Goal: Information Seeking & Learning: Learn about a topic

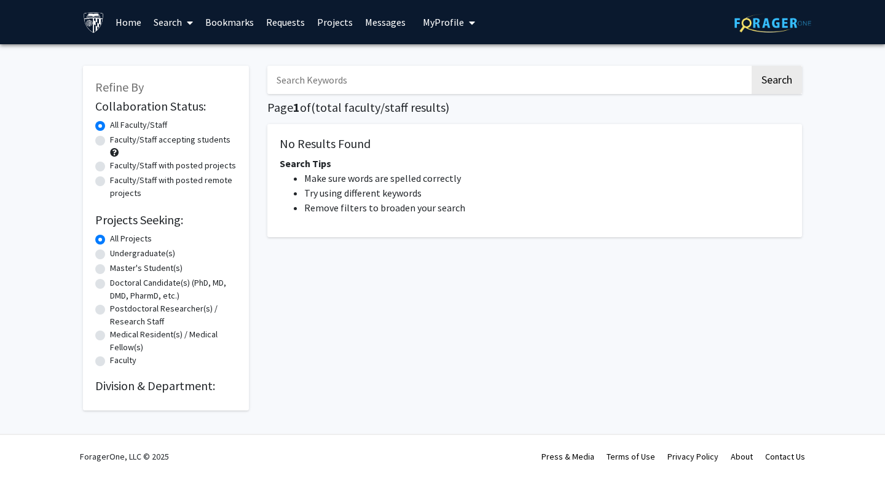
click at [337, 79] on input "Search Keywords" at bounding box center [508, 80] width 482 height 28
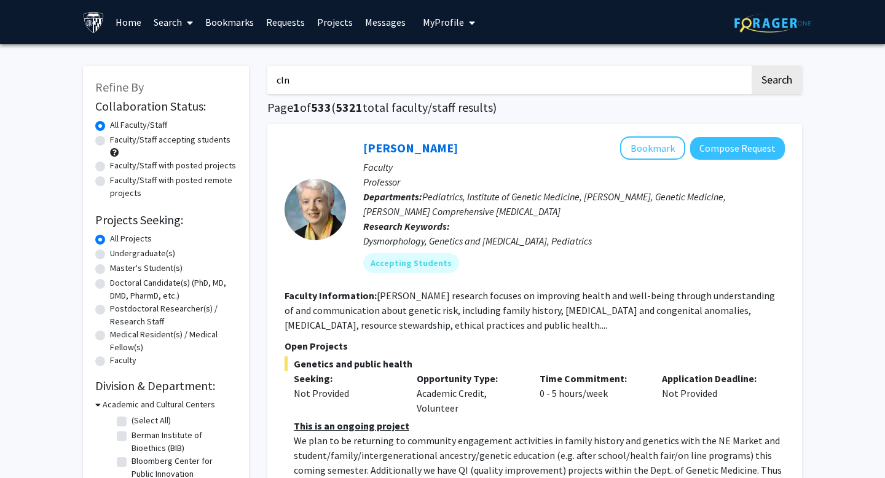
type input "cln"
click at [168, 171] on label "Faculty/Staff with posted projects" at bounding box center [173, 165] width 126 height 13
click at [118, 167] on input "Faculty/Staff with posted projects" at bounding box center [114, 163] width 8 height 8
radio input "true"
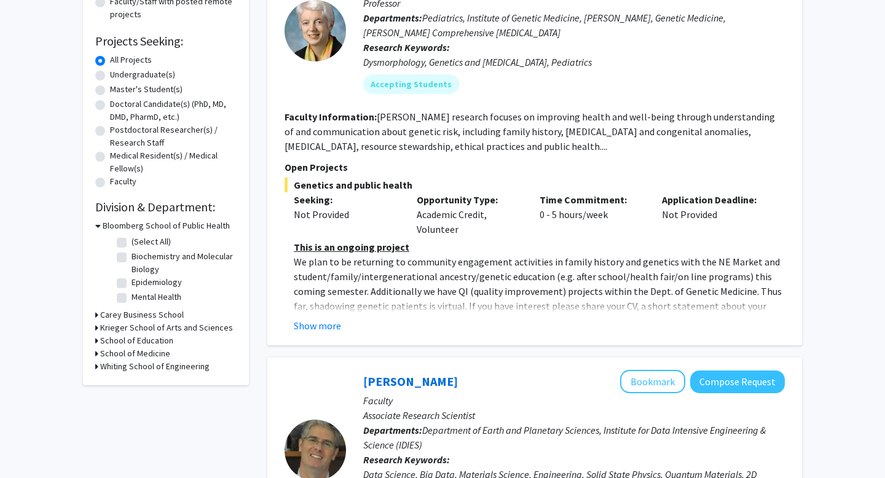
scroll to position [53, 0]
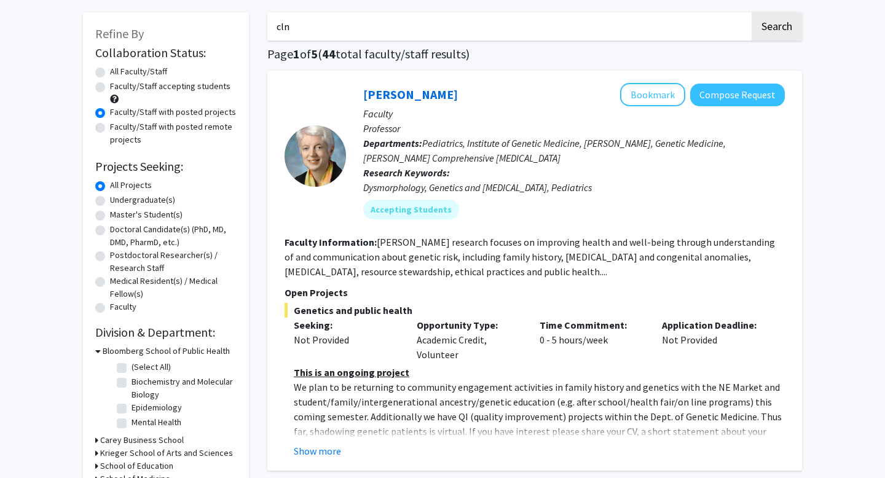
click at [366, 26] on input "cln" at bounding box center [508, 26] width 482 height 28
type input "dementia"
click at [776, 39] on button "Search" at bounding box center [777, 26] width 50 height 28
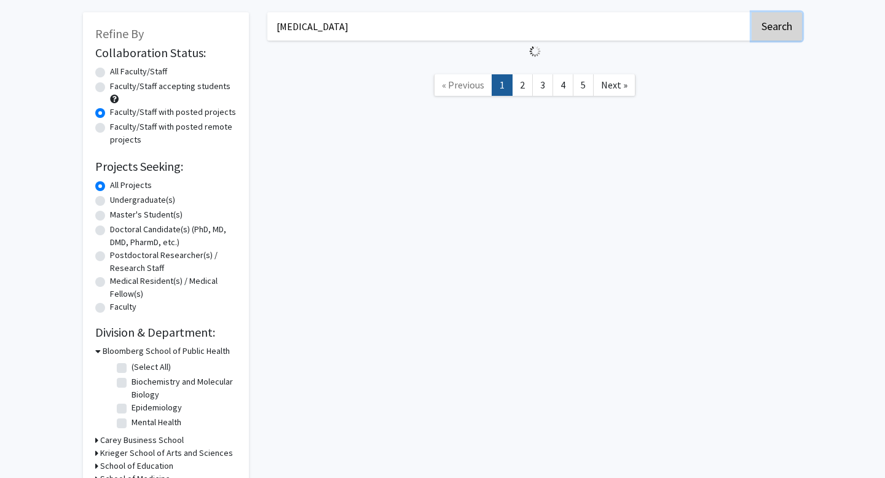
radio input "true"
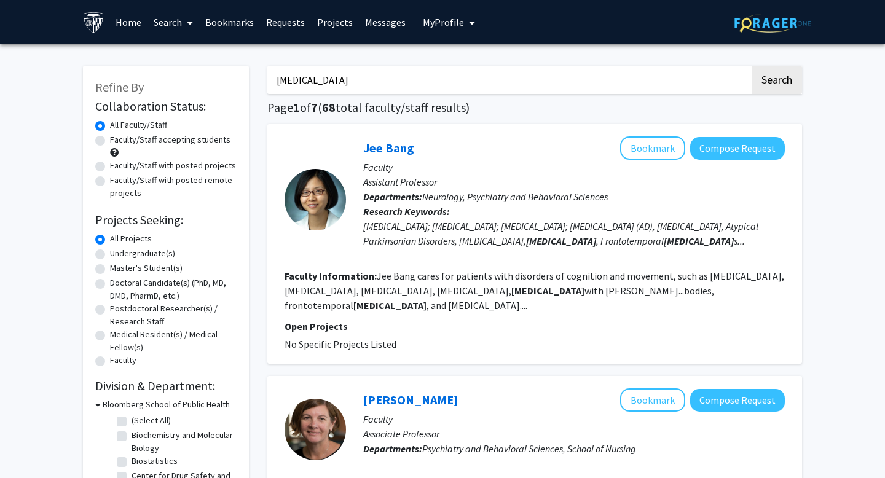
click at [155, 134] on label "Faculty/Staff accepting students" at bounding box center [170, 139] width 120 height 13
click at [118, 134] on input "Faculty/Staff accepting students" at bounding box center [114, 137] width 8 height 8
radio input "true"
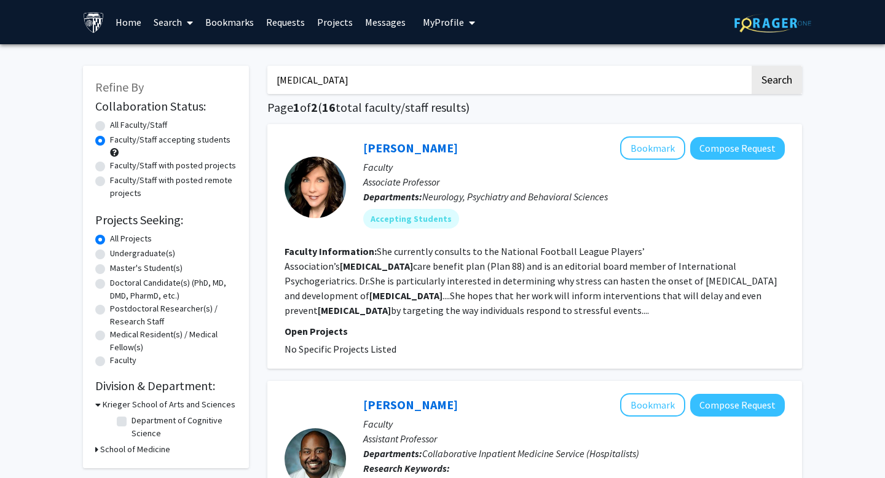
click at [130, 162] on label "Faculty/Staff with posted projects" at bounding box center [173, 165] width 126 height 13
click at [118, 162] on input "Faculty/Staff with posted projects" at bounding box center [114, 163] width 8 height 8
radio input "true"
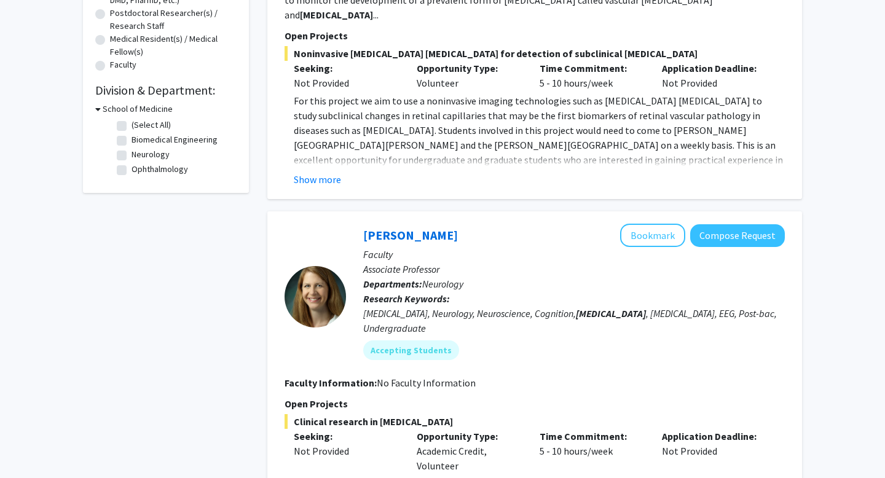
scroll to position [130, 0]
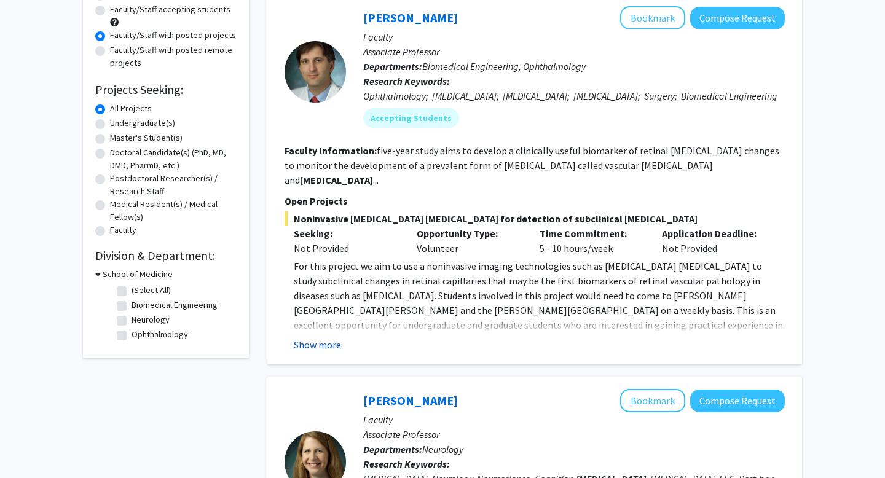
click at [310, 340] on button "Show more" at bounding box center [317, 344] width 47 height 15
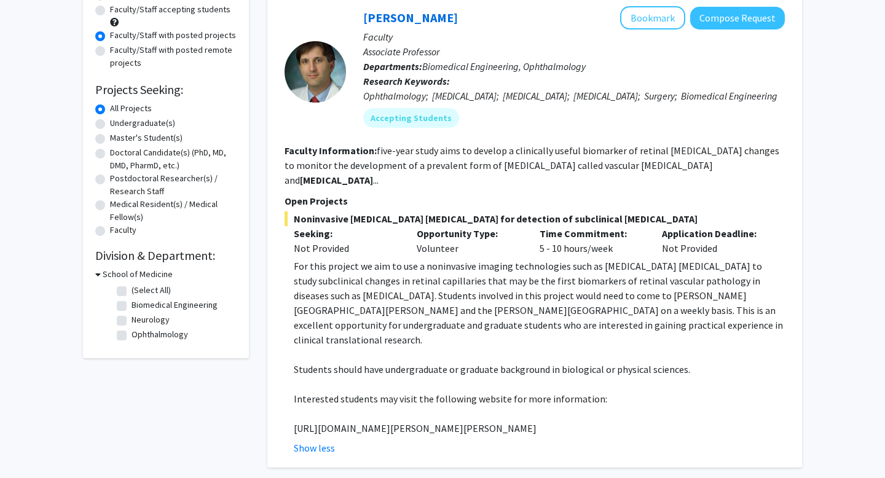
scroll to position [0, 0]
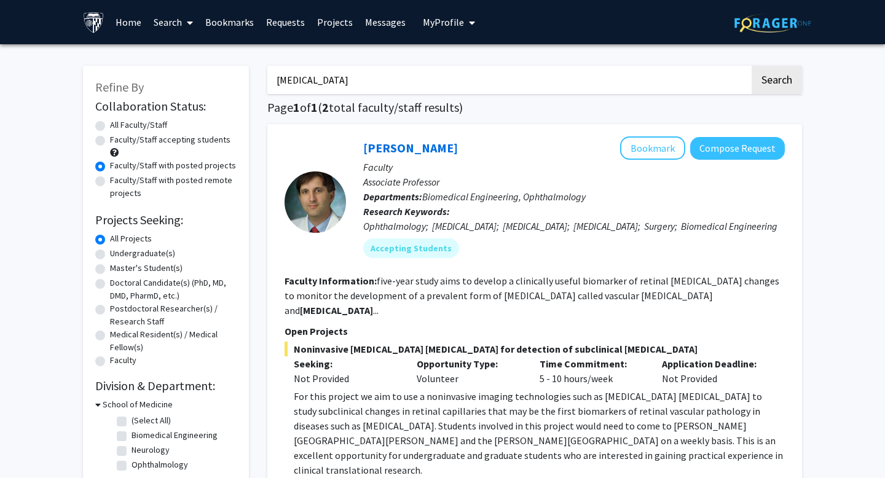
click at [358, 83] on input "dementia" at bounding box center [508, 80] width 482 height 28
type input "alzheimer's"
click at [798, 82] on button "Search" at bounding box center [777, 80] width 50 height 28
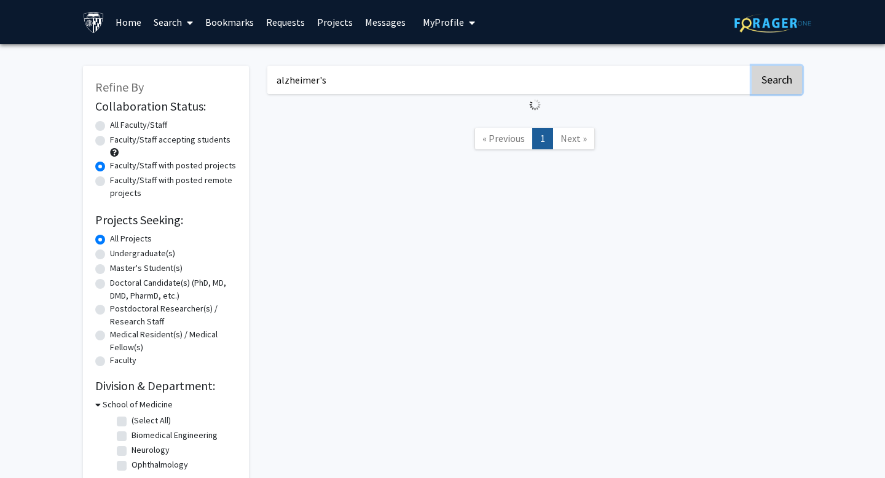
radio input "true"
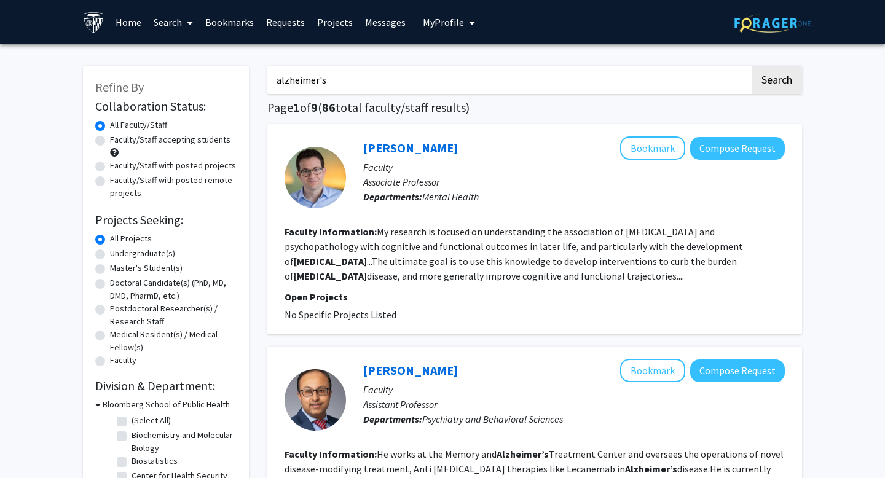
click at [190, 160] on label "Faculty/Staff with posted projects" at bounding box center [173, 165] width 126 height 13
click at [118, 160] on input "Faculty/Staff with posted projects" at bounding box center [114, 163] width 8 height 8
radio input "true"
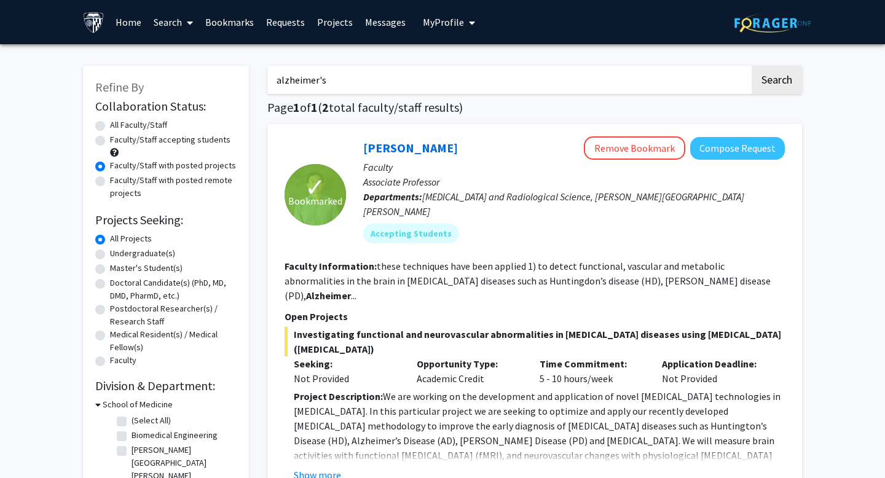
click at [148, 129] on label "All Faculty/Staff" at bounding box center [138, 125] width 57 height 13
click at [118, 127] on input "All Faculty/Staff" at bounding box center [114, 123] width 8 height 8
radio input "true"
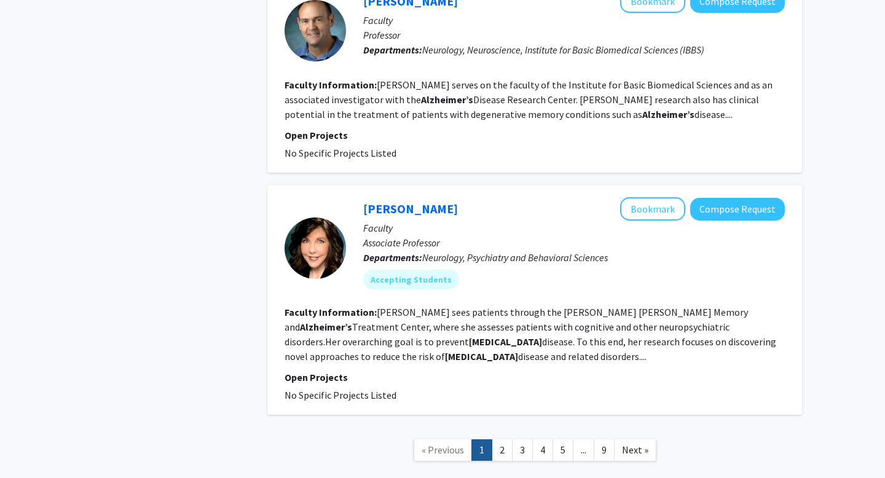
scroll to position [2164, 0]
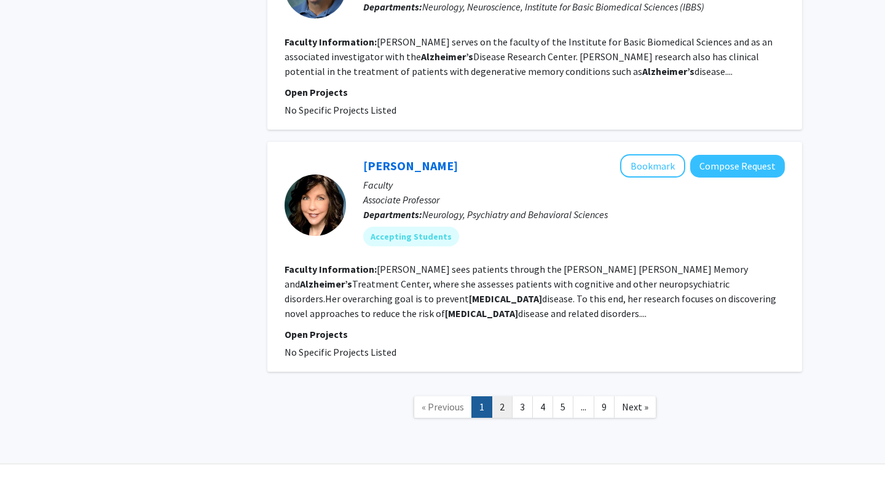
click at [502, 396] on link "2" at bounding box center [502, 407] width 21 height 22
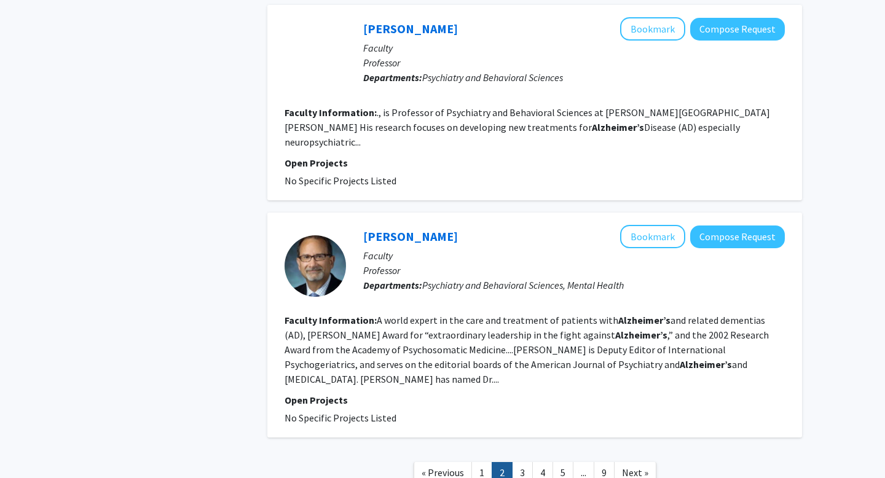
scroll to position [2046, 0]
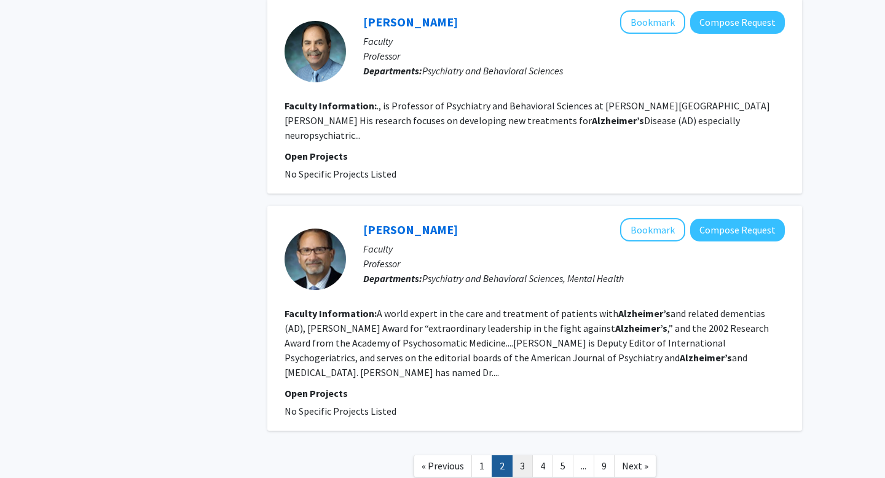
click at [525, 455] on link "3" at bounding box center [522, 466] width 21 height 22
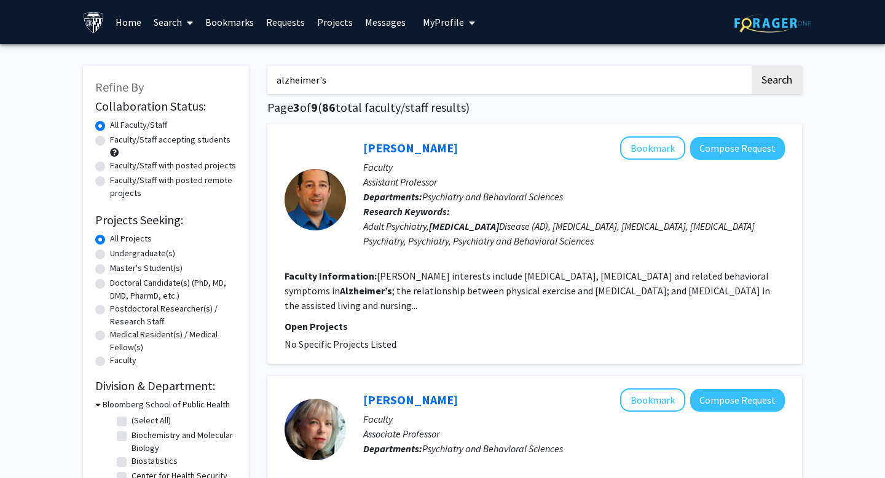
click at [430, 78] on input "alzheimer's" at bounding box center [508, 80] width 482 height 28
click at [752, 66] on button "Search" at bounding box center [777, 80] width 50 height 28
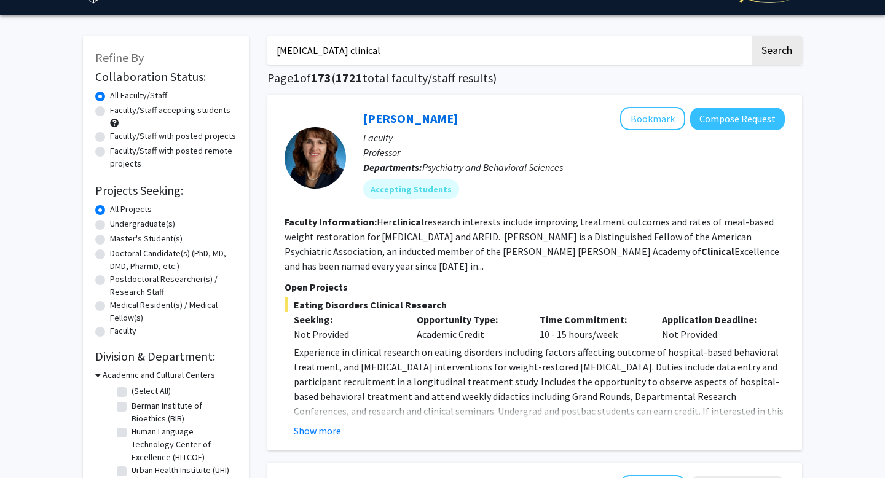
scroll to position [35, 0]
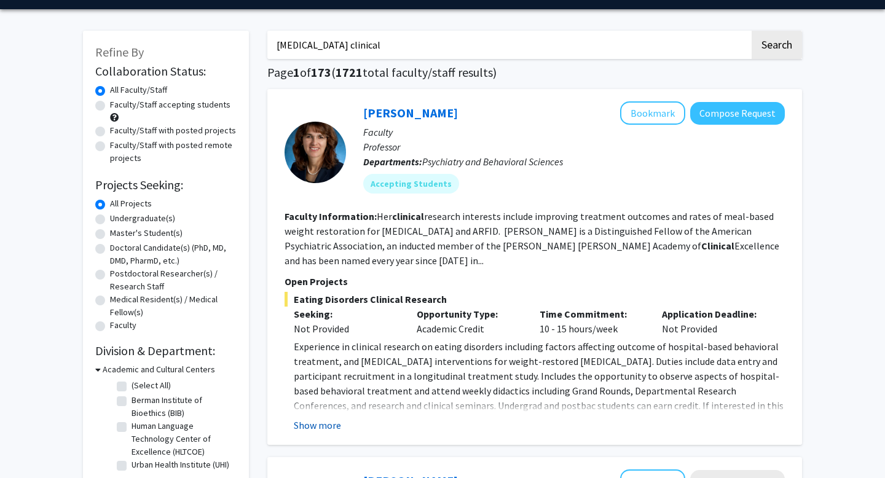
click at [332, 432] on button "Show more" at bounding box center [317, 425] width 47 height 15
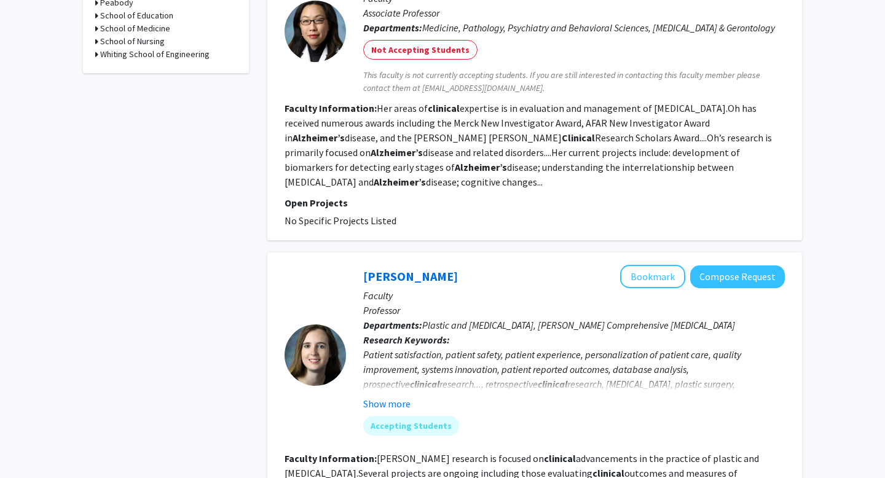
scroll to position [573, 0]
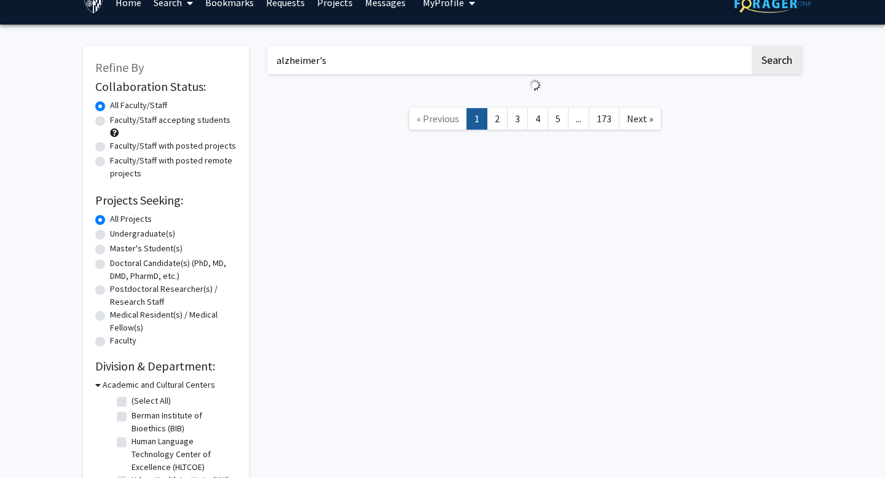
scroll to position [20, 0]
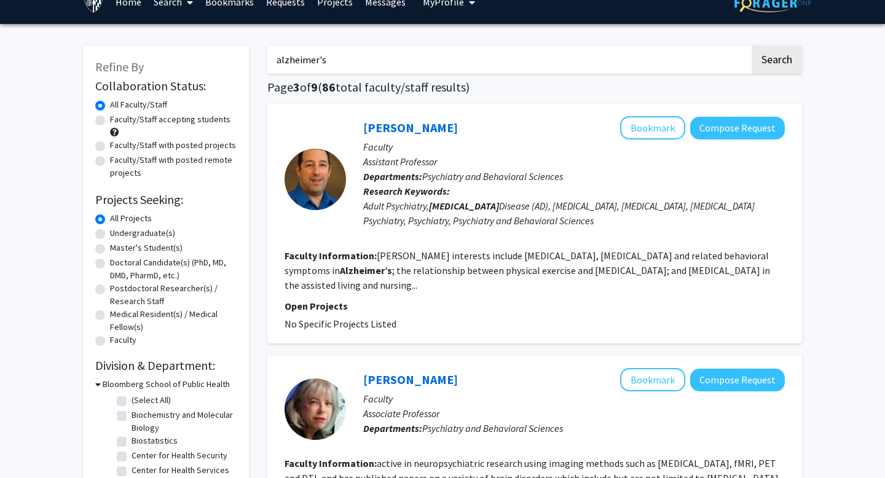
type input "alzheimer's clinical"
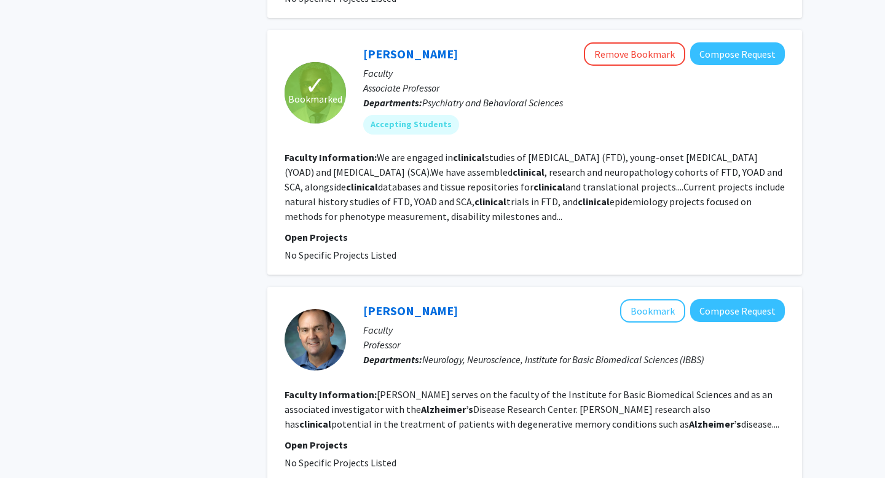
scroll to position [2005, 0]
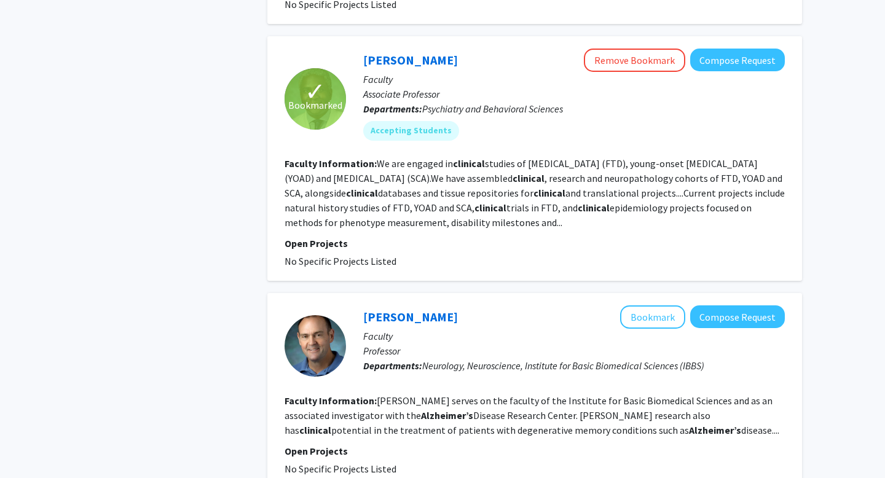
click at [399, 52] on link "Chiadi Onyike" at bounding box center [410, 59] width 95 height 15
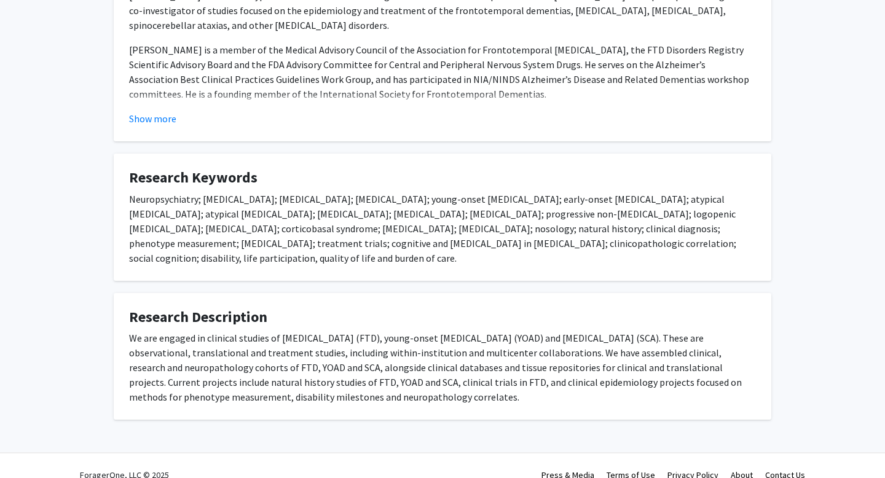
scroll to position [321, 0]
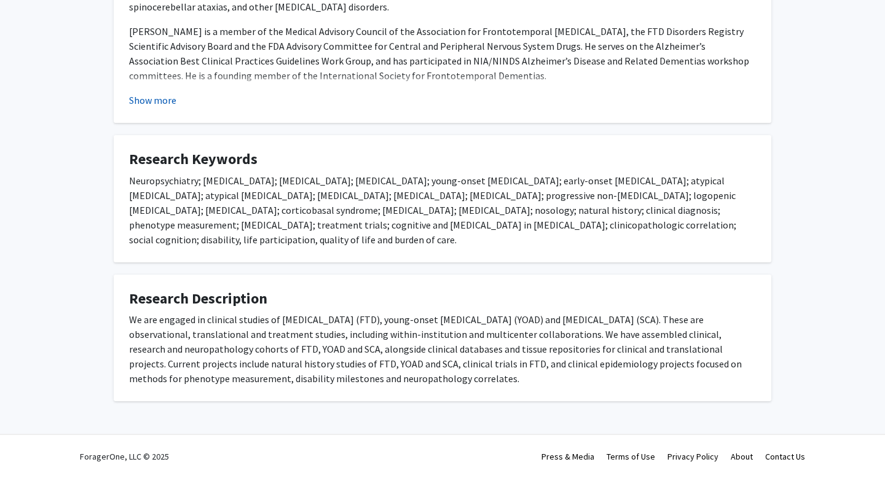
click at [169, 99] on button "Show more" at bounding box center [152, 100] width 47 height 15
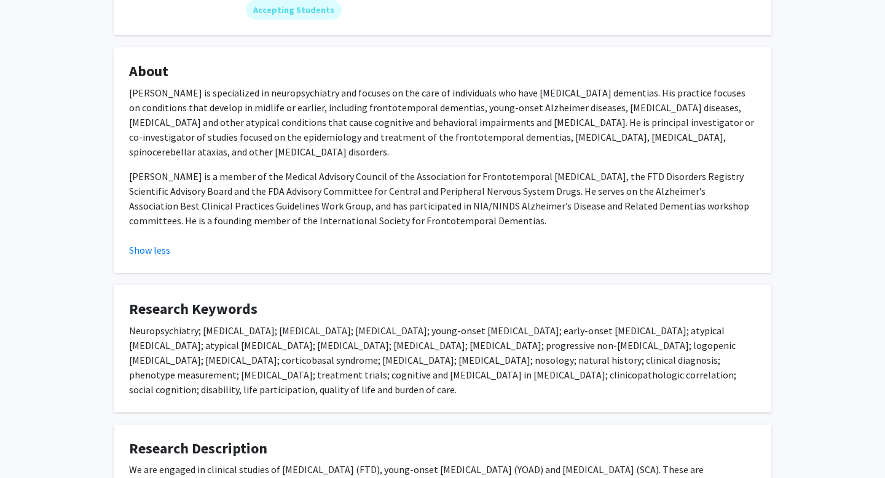
scroll to position [0, 0]
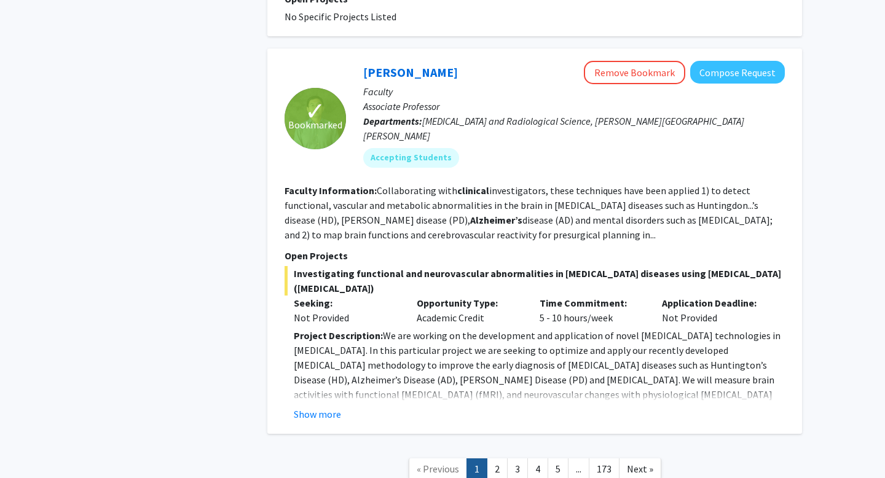
scroll to position [2791, 0]
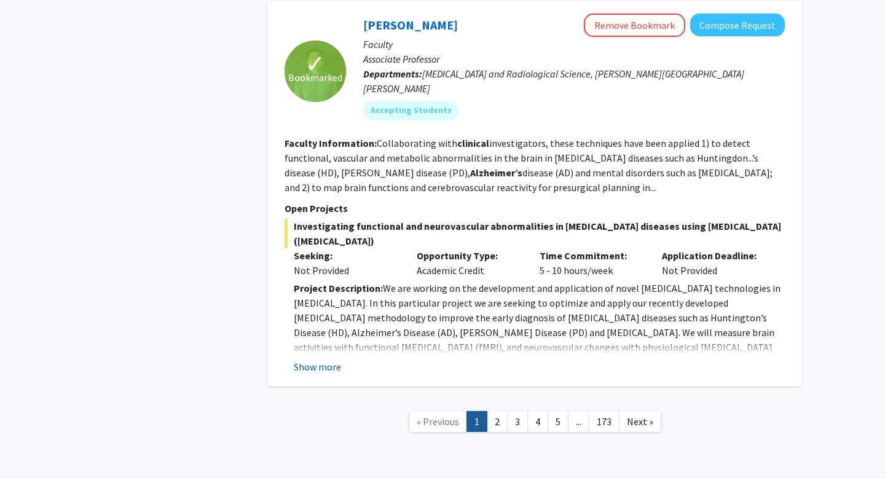
click at [326, 360] on button "Show more" at bounding box center [317, 367] width 47 height 15
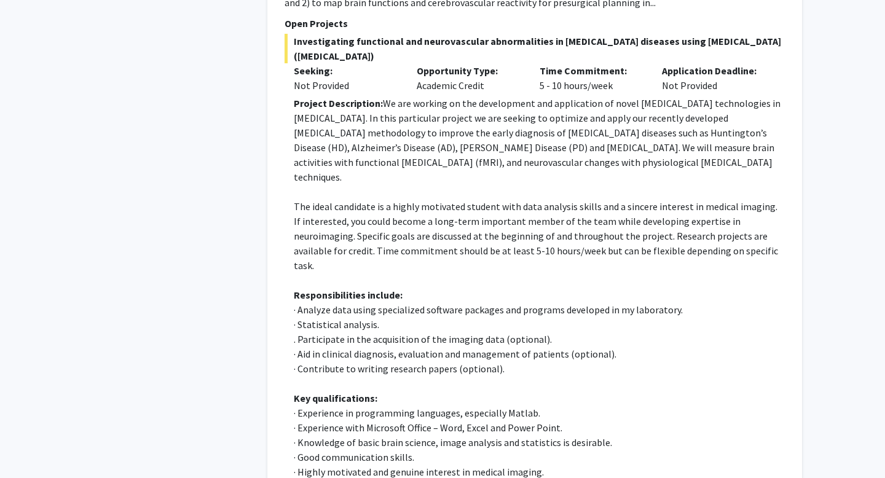
scroll to position [3130, 0]
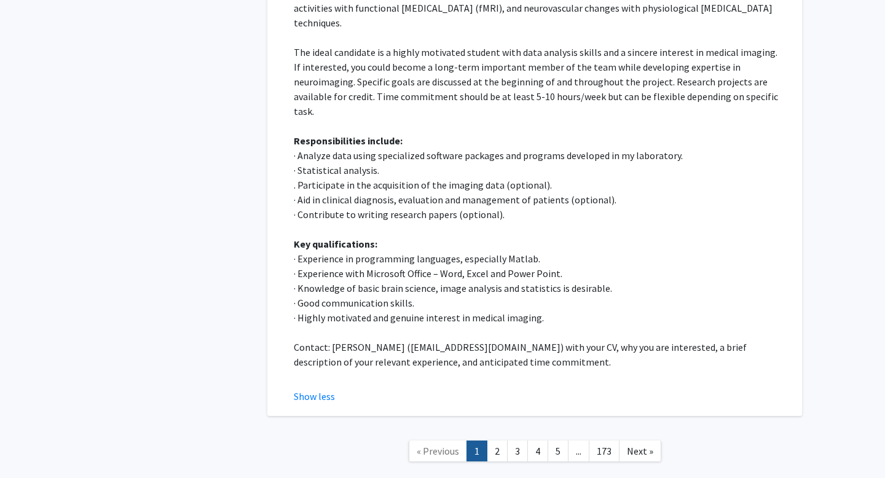
click at [436, 251] on p "· Experience in programming languages, especially Matlab." at bounding box center [539, 258] width 491 height 15
click at [434, 251] on p "· Experience in programming languages, especially Matlab." at bounding box center [539, 258] width 491 height 15
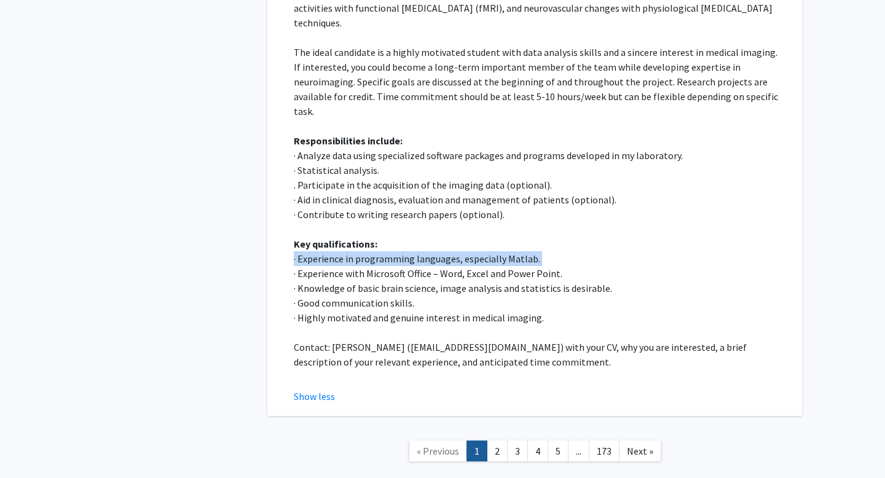
click at [434, 251] on p "· Experience in programming languages, especially Matlab." at bounding box center [539, 258] width 491 height 15
click at [434, 266] on p "· Experience with Microsoft Office – Word, Excel and Power Point." at bounding box center [539, 273] width 491 height 15
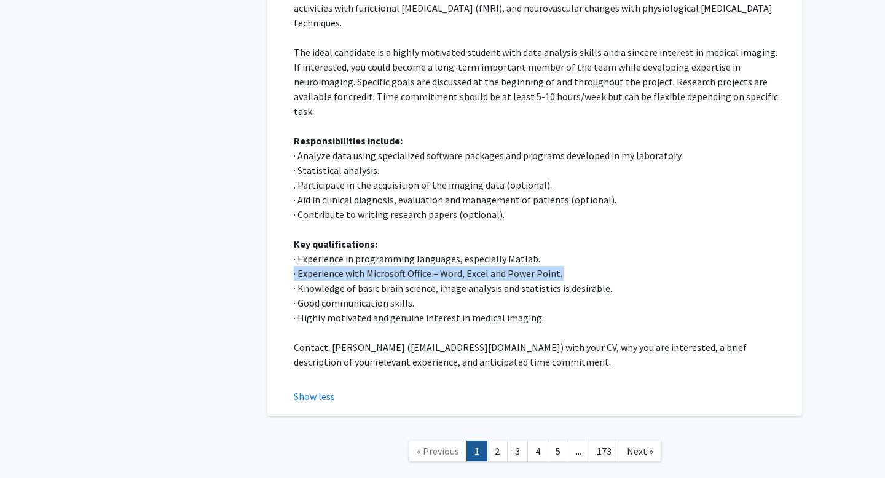
click at [434, 266] on p "· Experience with Microsoft Office – Word, Excel and Power Point." at bounding box center [539, 273] width 491 height 15
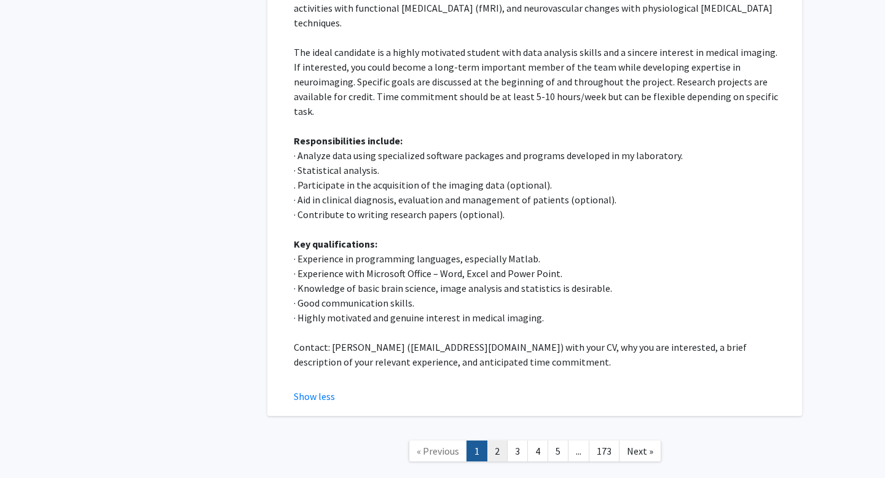
click at [490, 441] on link "2" at bounding box center [497, 452] width 21 height 22
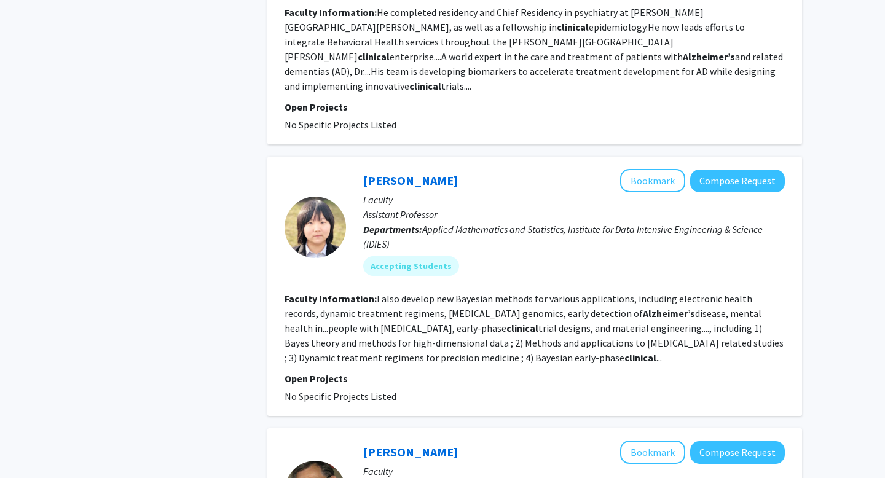
scroll to position [2323, 0]
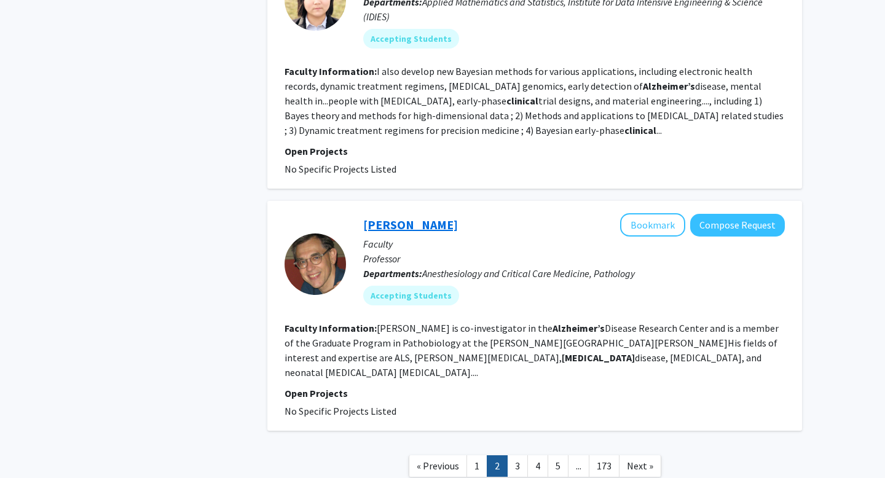
click at [404, 217] on link "Lee Martin" at bounding box center [410, 224] width 95 height 15
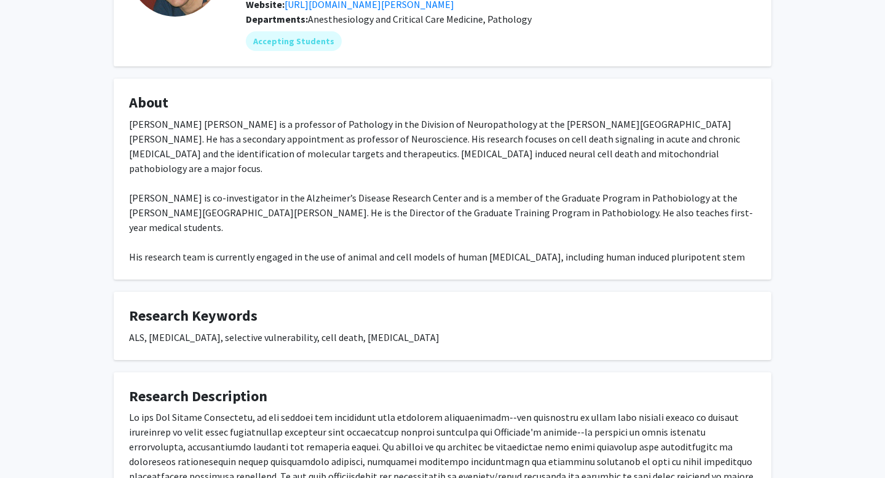
scroll to position [146, 0]
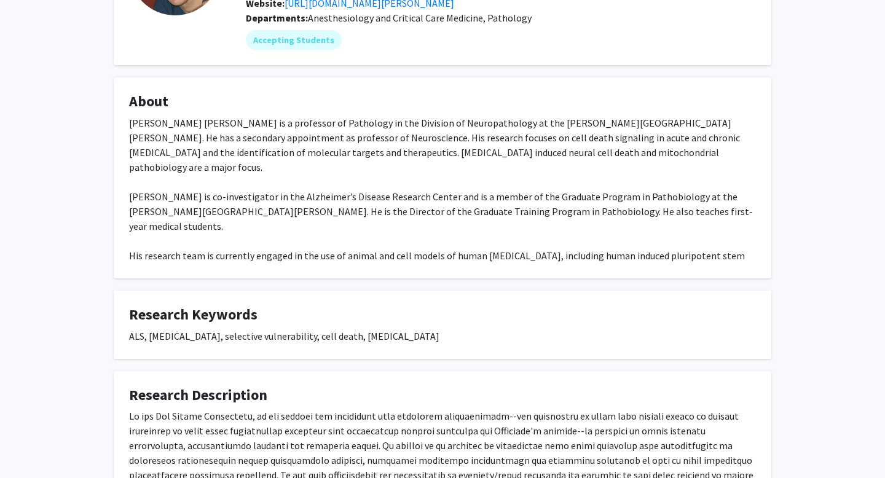
click at [416, 184] on div "Dr. Lee J. Martin is a professor of Pathology in the Division of Neuropathology…" at bounding box center [442, 204] width 627 height 177
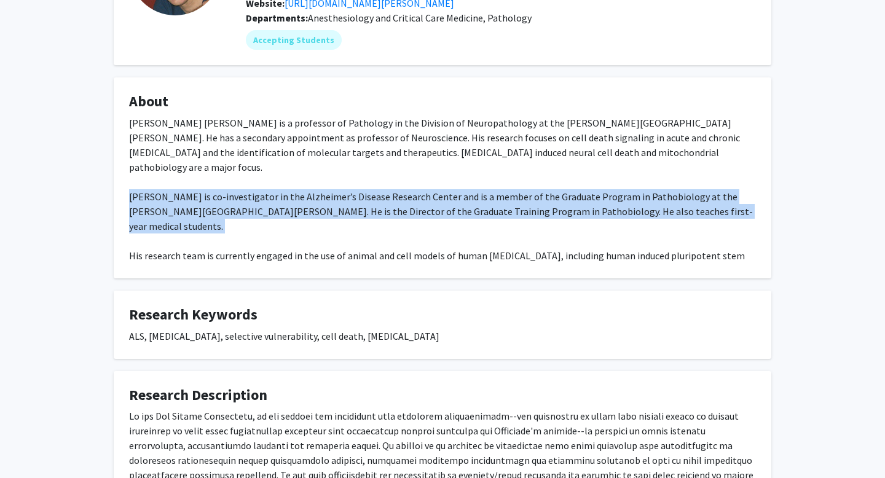
click at [416, 184] on div "Dr. Lee J. Martin is a professor of Pathology in the Division of Neuropathology…" at bounding box center [442, 204] width 627 height 177
click at [428, 214] on div "Dr. Lee J. Martin is a professor of Pathology in the Division of Neuropathology…" at bounding box center [442, 204] width 627 height 177
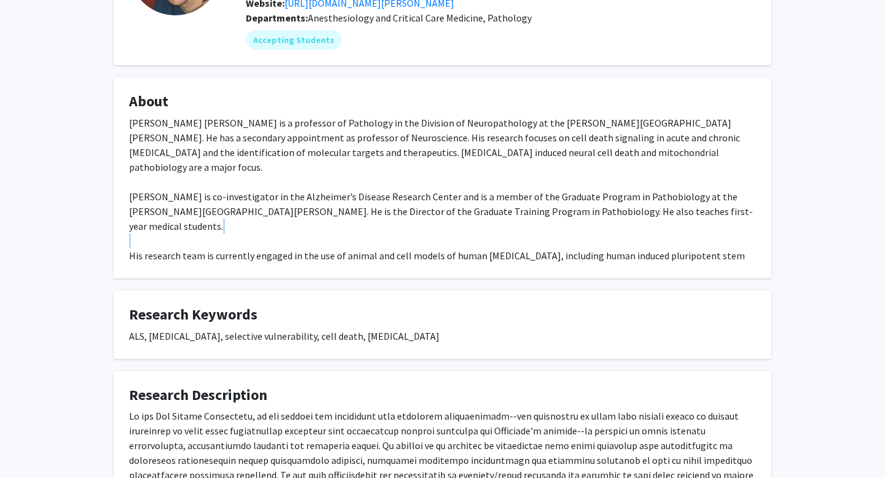
click at [428, 214] on div "Dr. Lee J. Martin is a professor of Pathology in the Division of Neuropathology…" at bounding box center [442, 204] width 627 height 177
click at [428, 222] on div "Dr. Lee J. Martin is a professor of Pathology in the Division of Neuropathology…" at bounding box center [442, 204] width 627 height 177
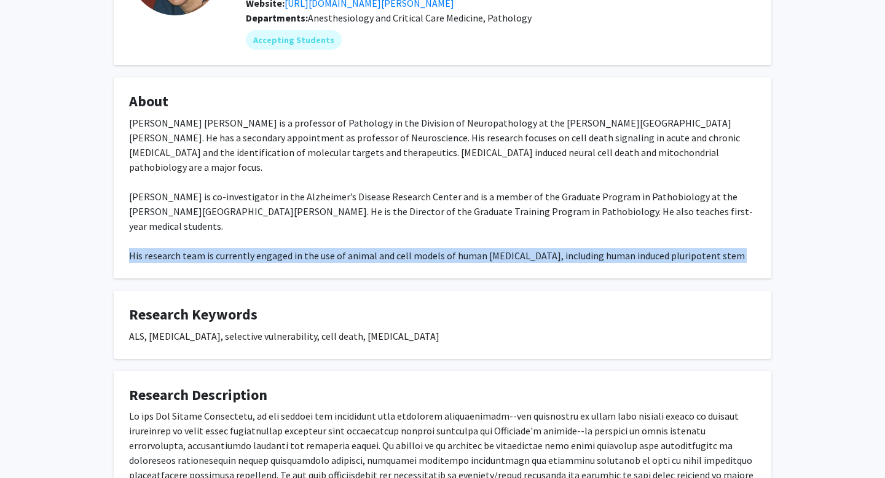
click at [428, 222] on div "Dr. Lee J. Martin is a professor of Pathology in the Division of Neuropathology…" at bounding box center [442, 204] width 627 height 177
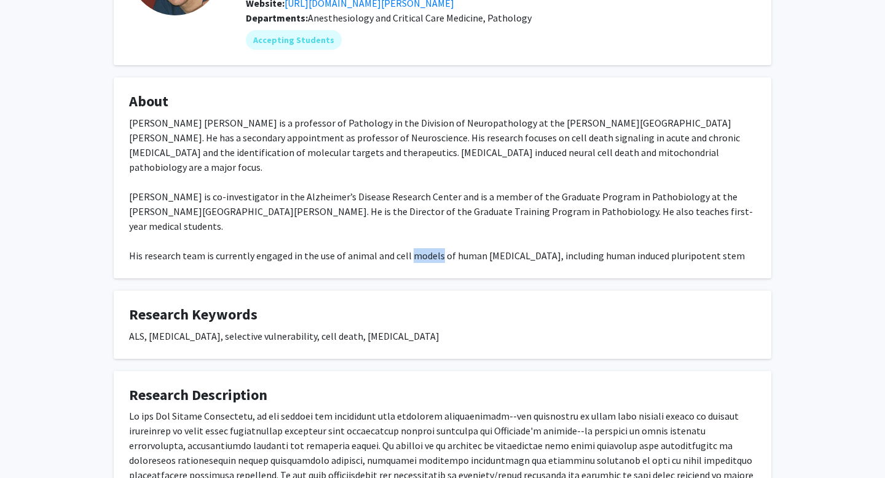
click at [428, 222] on div "Dr. Lee J. Martin is a professor of Pathology in the Division of Neuropathology…" at bounding box center [442, 204] width 627 height 177
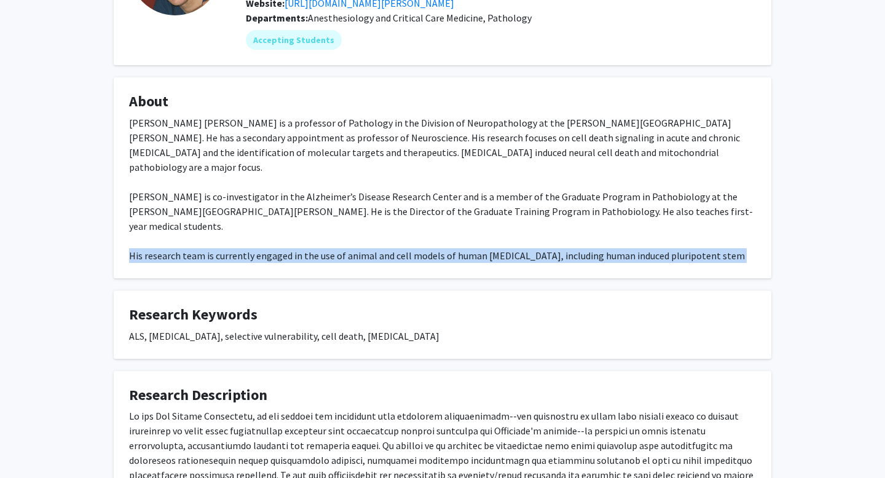
click at [428, 222] on div "Dr. Lee J. Martin is a professor of Pathology in the Division of Neuropathology…" at bounding box center [442, 204] width 627 height 177
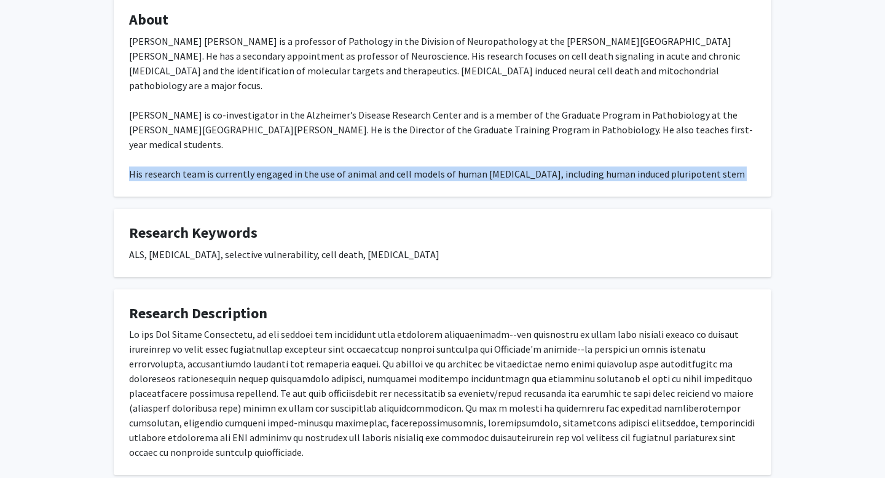
scroll to position [286, 0]
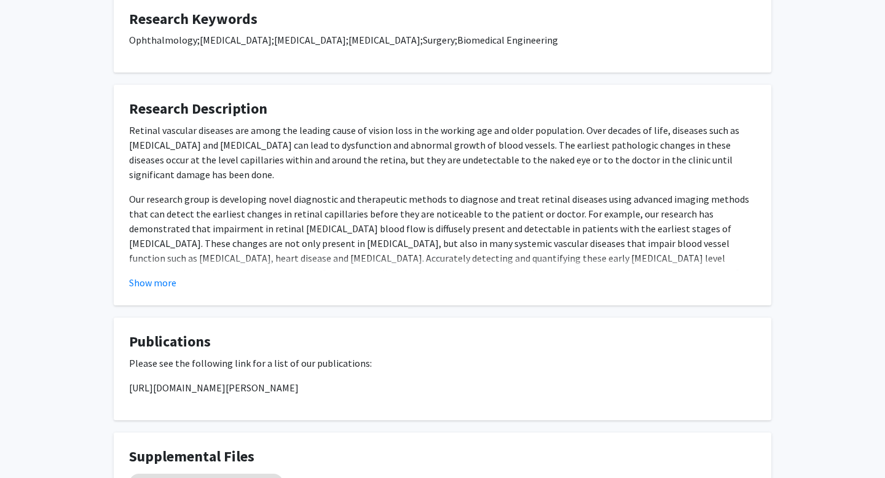
scroll to position [874, 0]
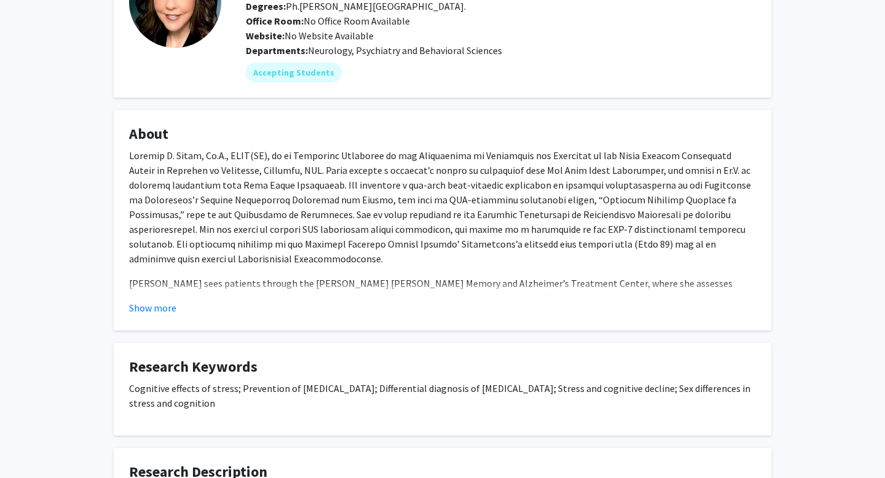
scroll to position [117, 0]
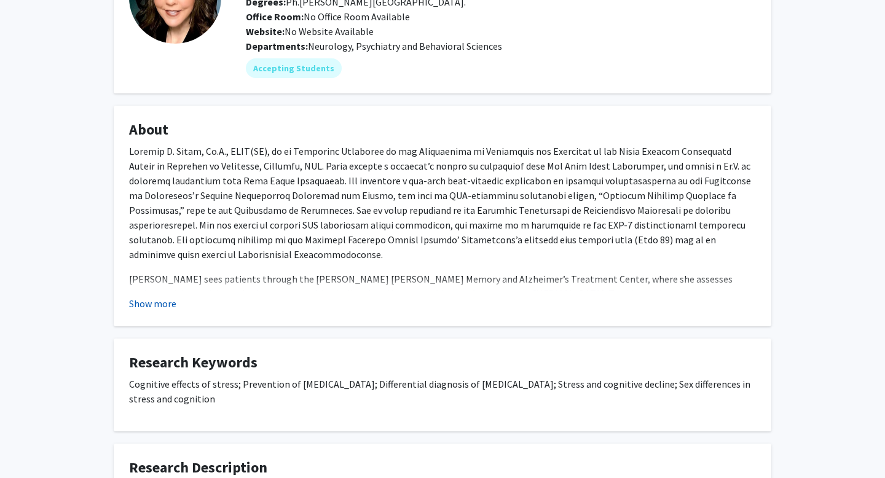
click at [154, 302] on button "Show more" at bounding box center [152, 303] width 47 height 15
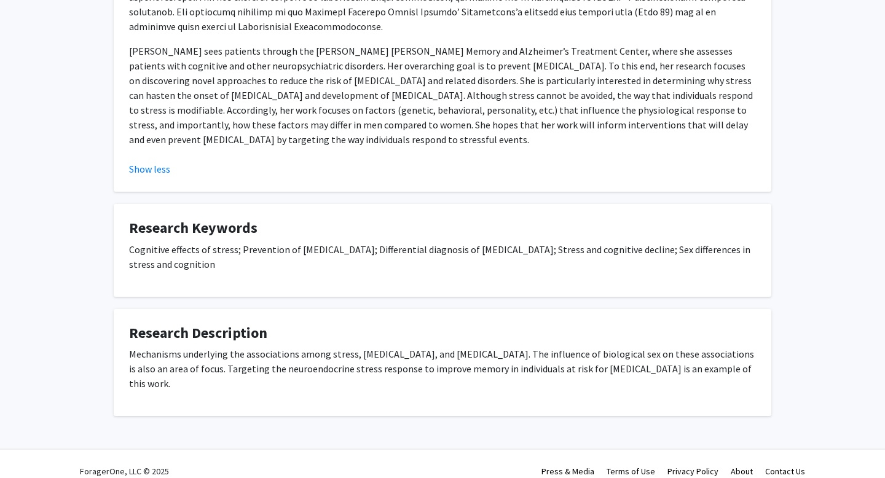
scroll to position [0, 0]
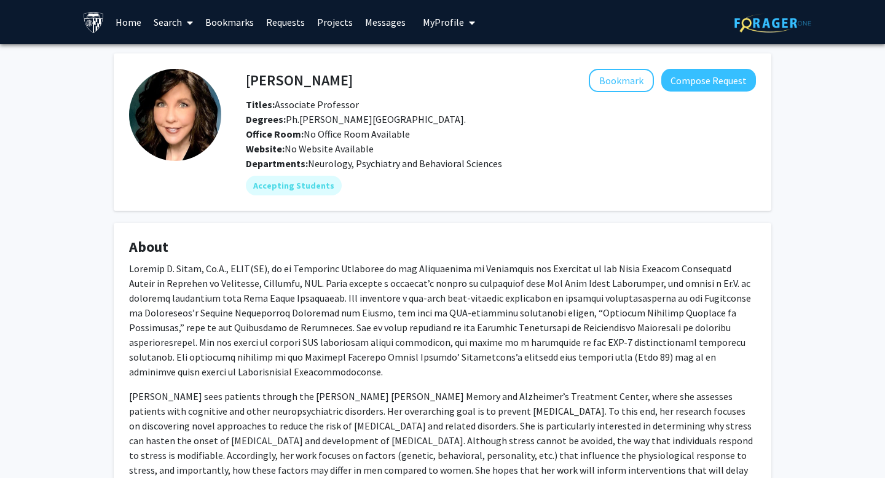
click at [316, 68] on fg-card "Cynthia Munro Bookmark Compose Request Titles: Associate Professor Degrees: Ph.…" at bounding box center [443, 131] width 658 height 157
click at [318, 79] on h4 "Cynthia Munro" at bounding box center [299, 80] width 107 height 23
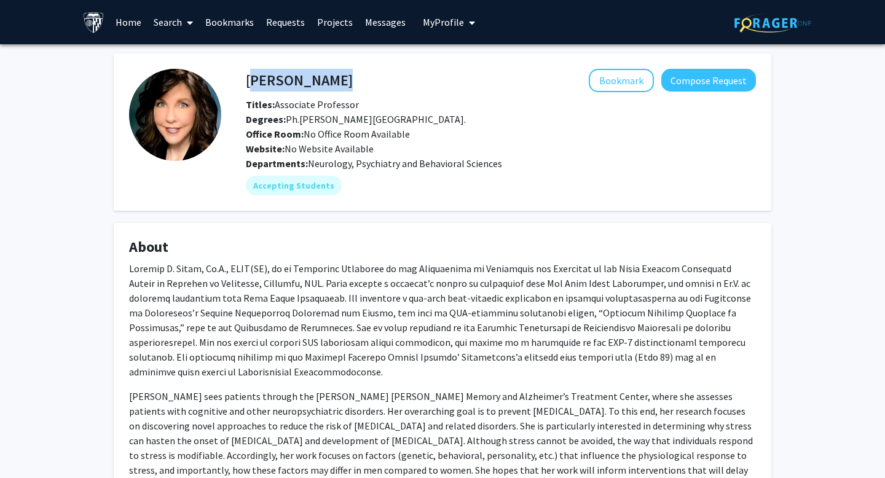
copy h4 "Cynthia Munro"
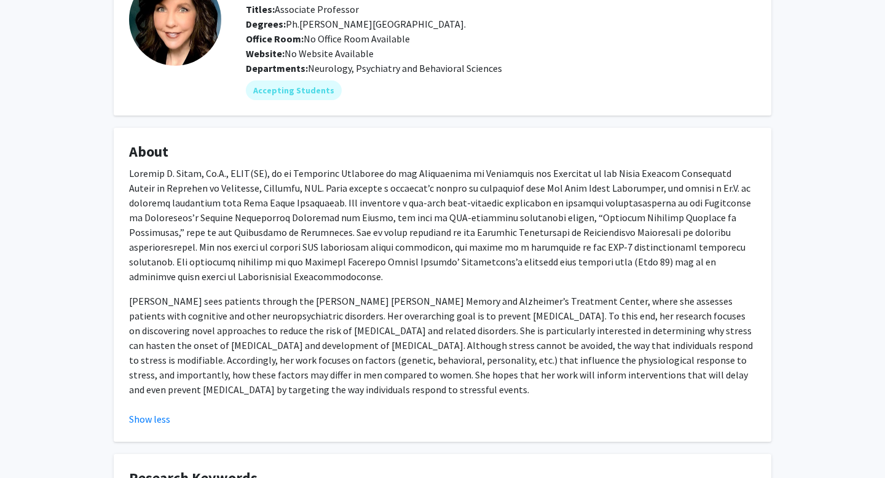
scroll to position [99, 0]
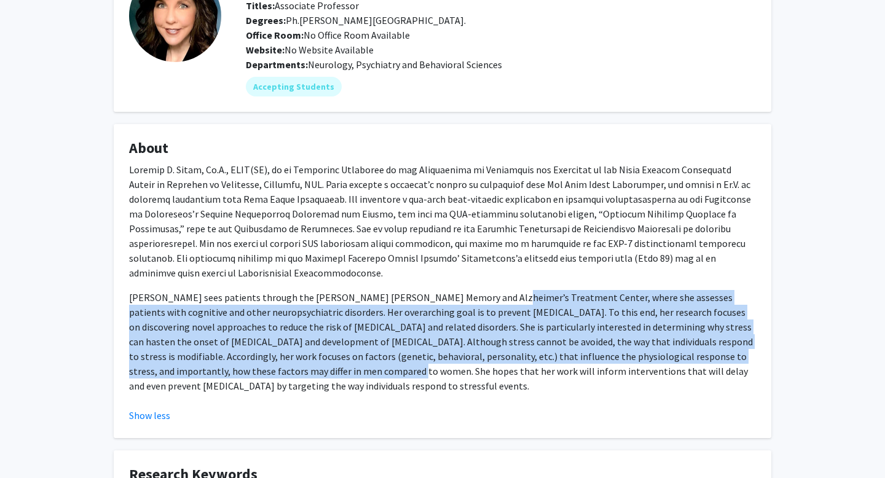
drag, startPoint x: 484, startPoint y: 281, endPoint x: 278, endPoint y: 362, distance: 220.5
click at [278, 362] on p "Dr. Munro sees patients through the Johns Hopkins Memory and Alzheimer’s Treatm…" at bounding box center [442, 341] width 627 height 103
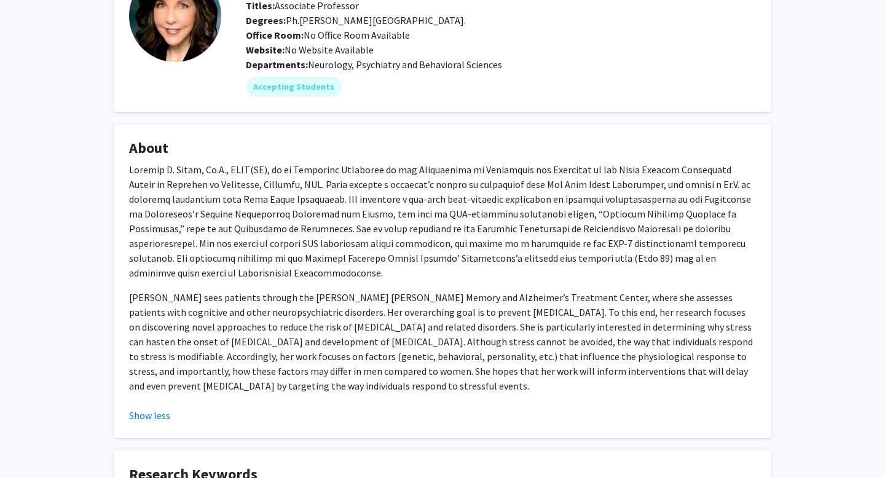
click at [259, 369] on p "Dr. Munro sees patients through the Johns Hopkins Memory and Alzheimer’s Treatm…" at bounding box center [442, 341] width 627 height 103
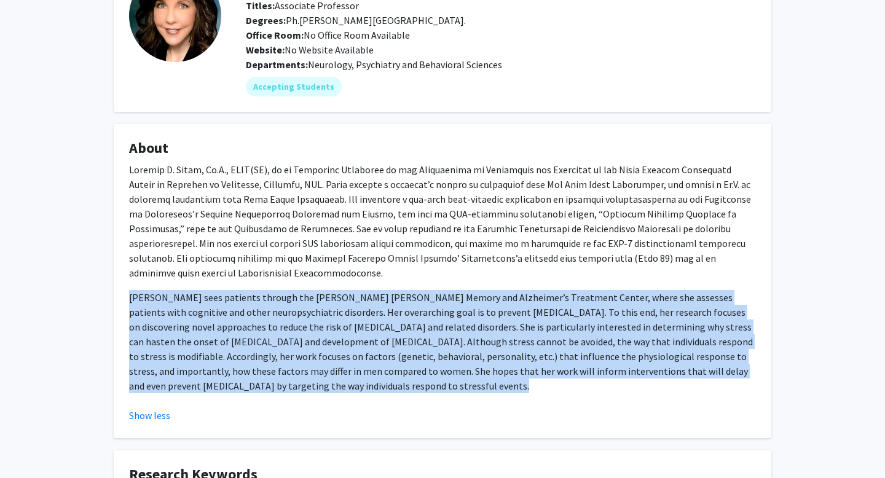
click at [259, 369] on p "Dr. Munro sees patients through the Johns Hopkins Memory and Alzheimer’s Treatm…" at bounding box center [442, 341] width 627 height 103
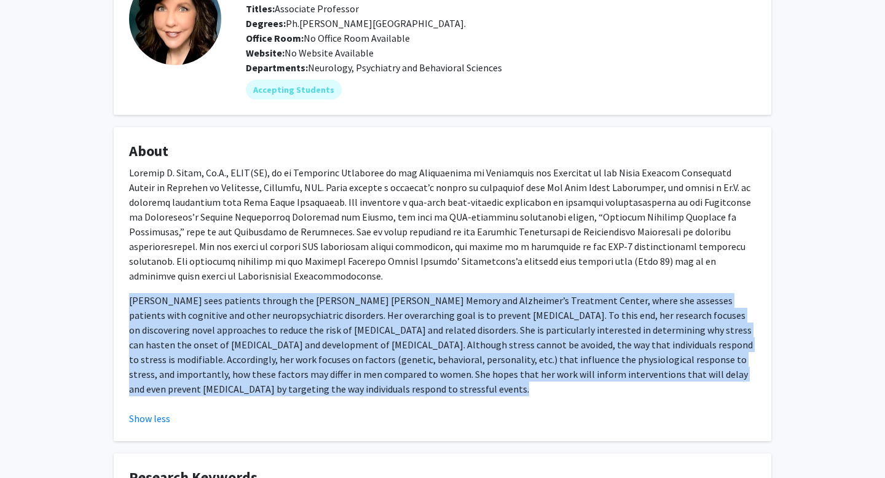
scroll to position [0, 0]
